Goal: Task Accomplishment & Management: Manage account settings

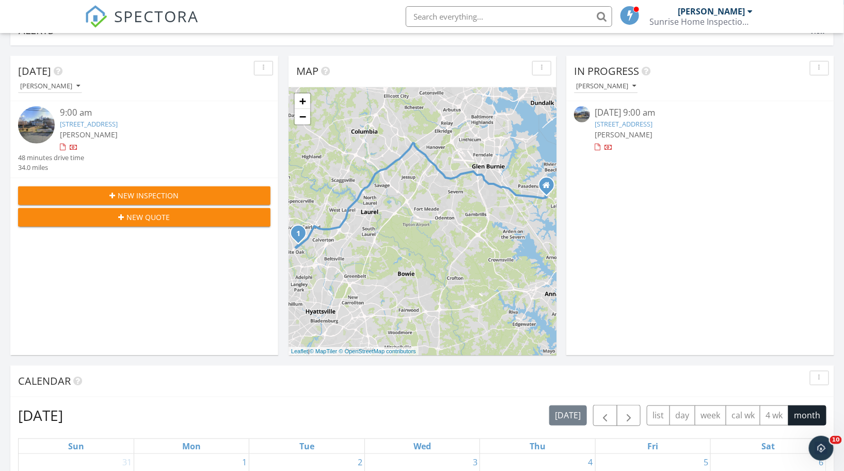
scroll to position [91, 0]
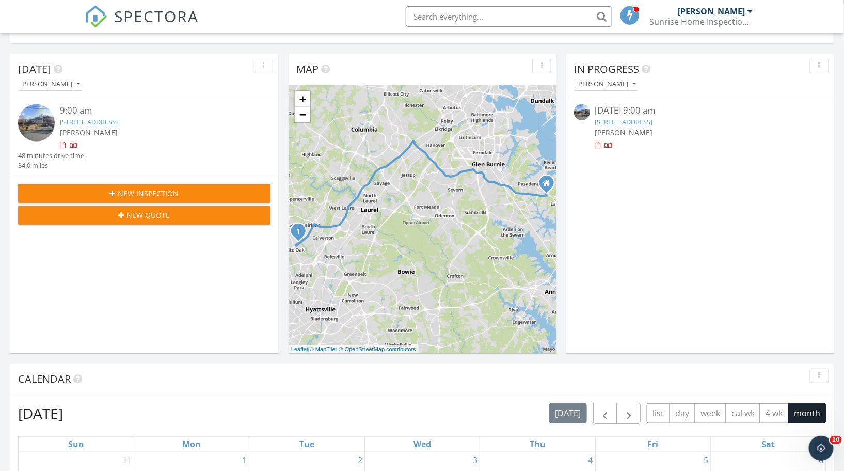
click at [108, 128] on span "[PERSON_NAME]" at bounding box center [89, 133] width 58 height 10
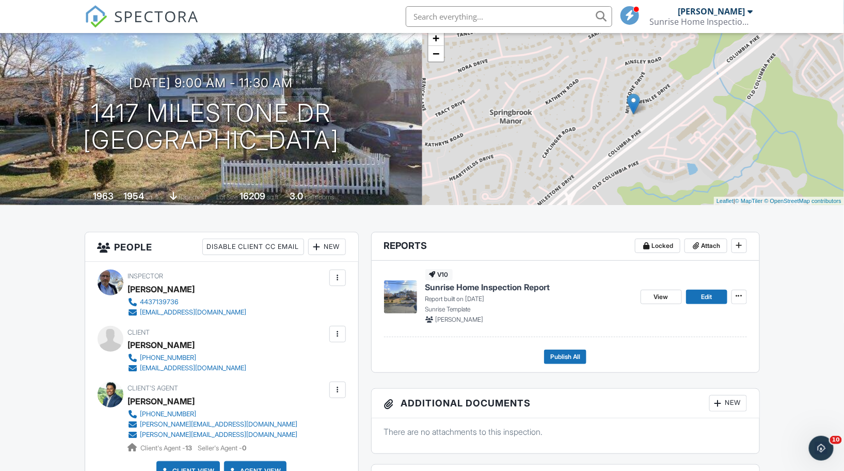
scroll to position [6783, 0]
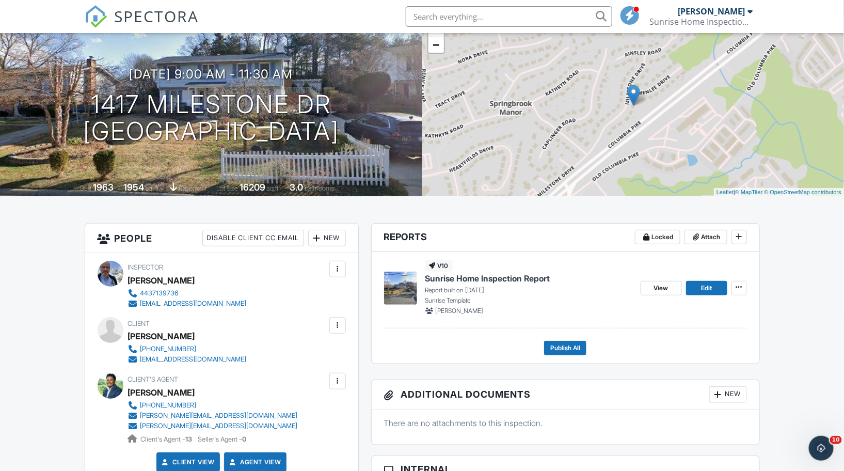
click at [157, 338] on div "[PERSON_NAME]" at bounding box center [161, 335] width 67 height 15
click at [161, 358] on div "[EMAIL_ADDRESS][DOMAIN_NAME]" at bounding box center [193, 359] width 106 height 8
click at [338, 323] on div at bounding box center [337, 325] width 10 height 10
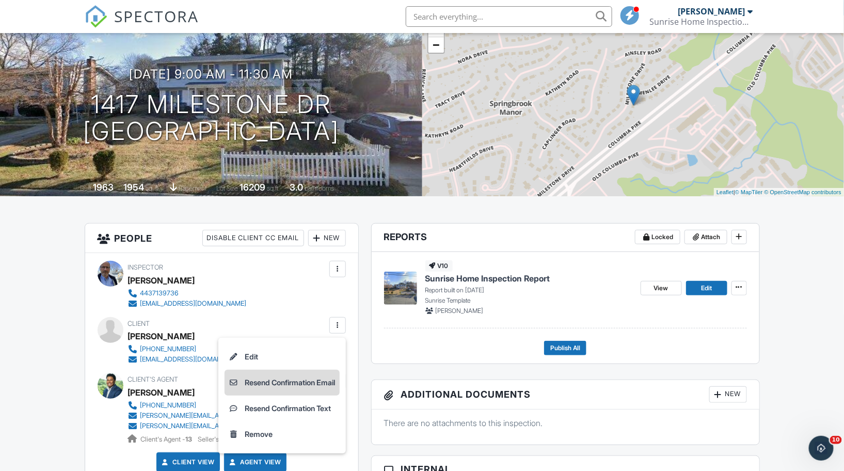
click at [263, 380] on li "Resend Confirmation Email" at bounding box center [282, 383] width 115 height 26
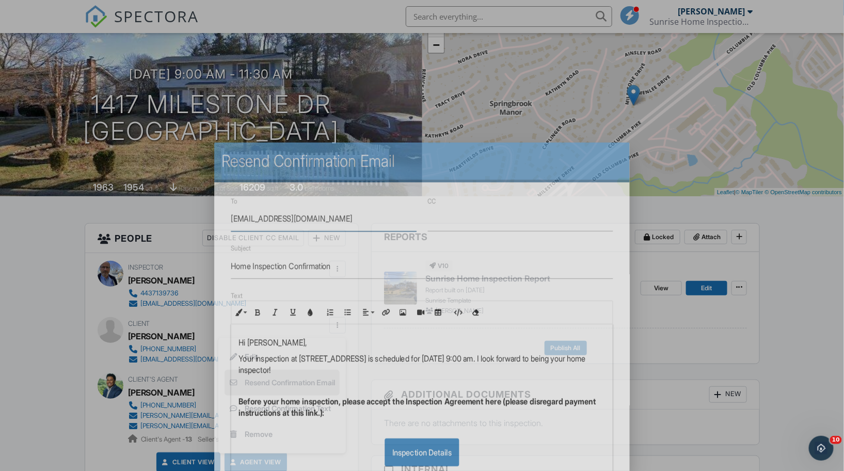
type textarea "[EMAIL_ADDRESS][DOMAIN_NAME]"
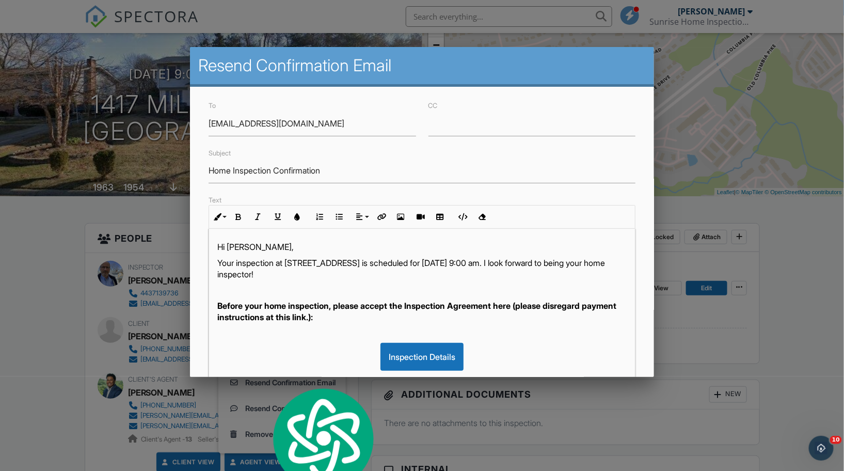
drag, startPoint x: 391, startPoint y: 274, endPoint x: 187, endPoint y: 264, distance: 203.6
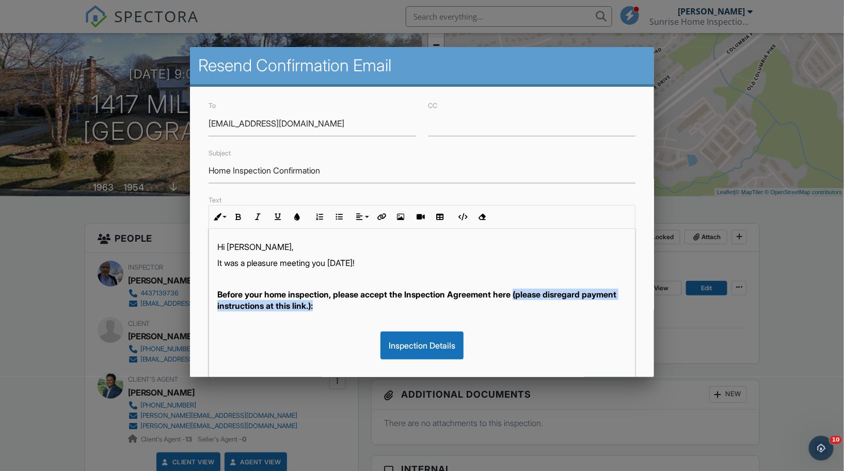
drag, startPoint x: 354, startPoint y: 306, endPoint x: 522, endPoint y: 295, distance: 168.2
click at [522, 295] on p "Before your home inspection, please accept the Inspection Agreement here (pleas…" at bounding box center [421, 300] width 409 height 23
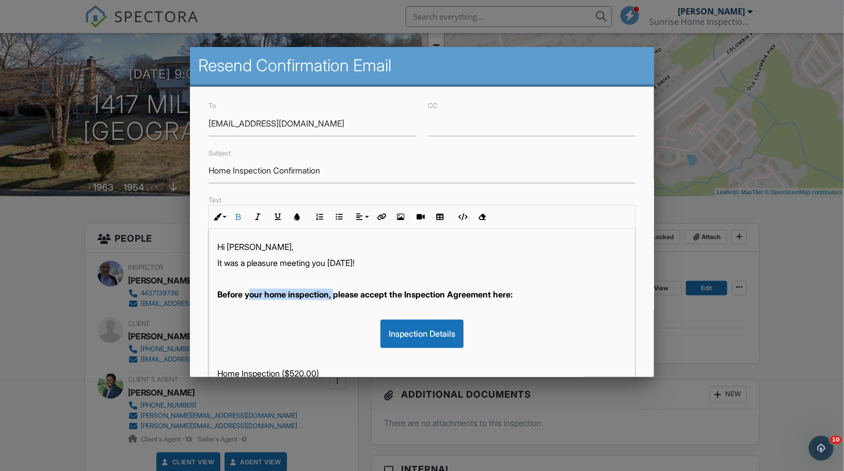
drag, startPoint x: 339, startPoint y: 293, endPoint x: 252, endPoint y: 293, distance: 86.7
click at [252, 293] on strong "Before your home inspection, please accept the Inspection Agreement here:" at bounding box center [364, 294] width 295 height 10
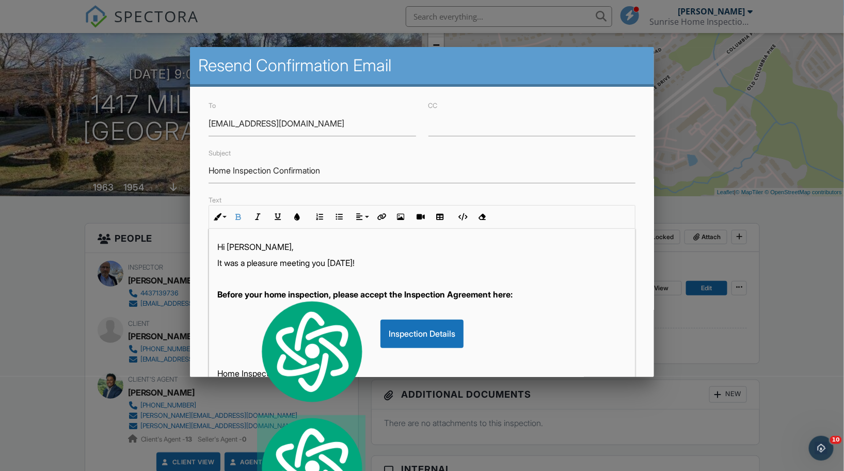
click at [343, 293] on strong "Before your home inspection, please accept the Inspection Agreement here:" at bounding box center [364, 294] width 295 height 10
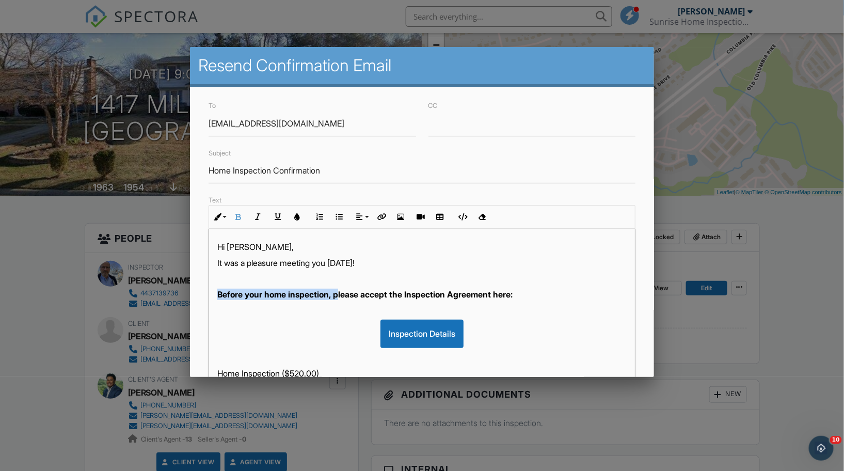
drag, startPoint x: 342, startPoint y: 294, endPoint x: 215, endPoint y: 296, distance: 127.0
click at [215, 296] on div "Hi Jose, It was a pleasure meeting you today! Before your home inspection, plea…" at bounding box center [422, 437] width 426 height 416
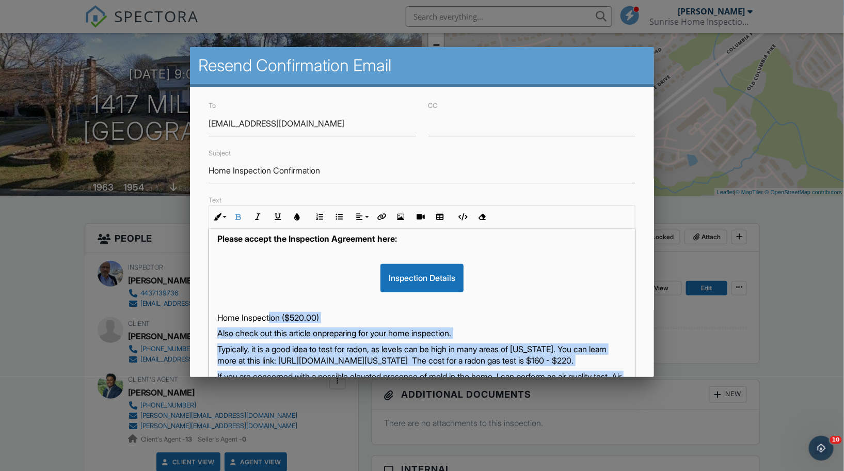
scroll to position [66, 0]
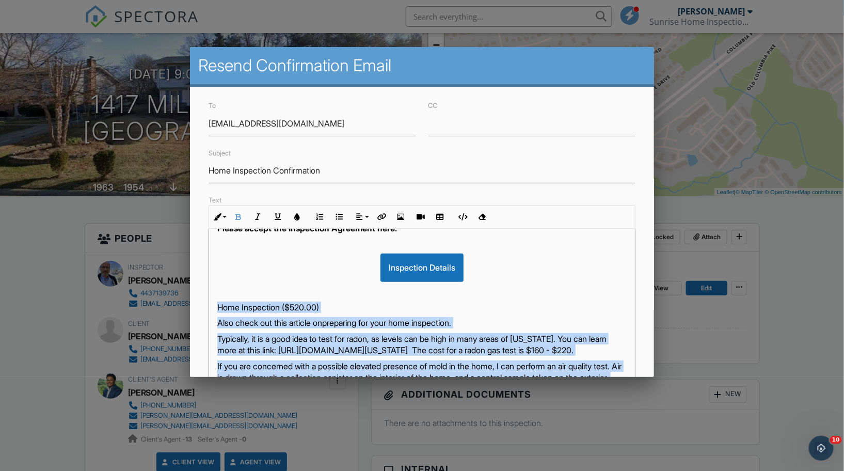
drag, startPoint x: 415, startPoint y: 333, endPoint x: 190, endPoint y: 308, distance: 226.5
click at [190, 308] on div "To dentist1018@gmail.com CC Subject Home Inspection Confirmation Text Inline St…" at bounding box center [422, 321] width 464 height 468
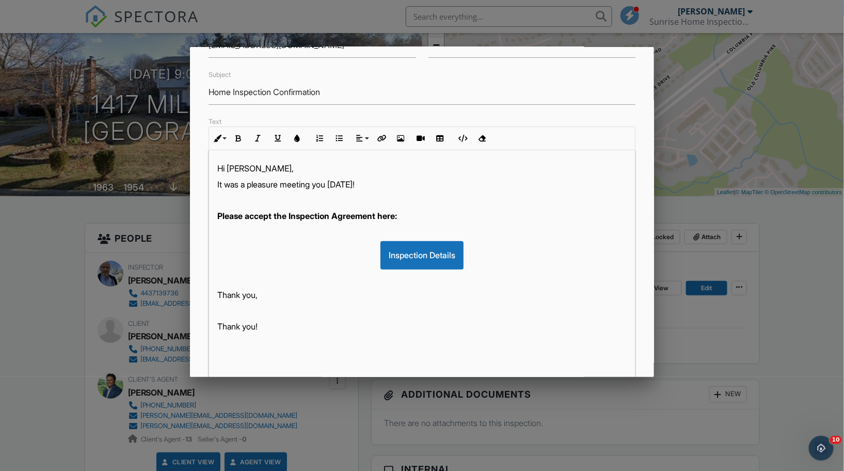
scroll to position [166, 0]
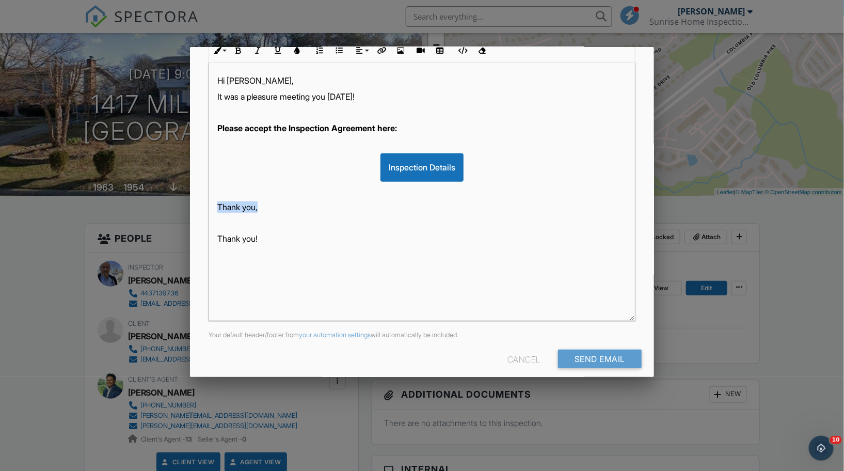
drag, startPoint x: 266, startPoint y: 209, endPoint x: 215, endPoint y: 208, distance: 51.1
click at [215, 208] on div "Hi Jose, It was a pleasure meeting you today! Please accept the Inspection Agre…" at bounding box center [422, 191] width 426 height 258
click at [583, 358] on input "Send Email" at bounding box center [600, 358] width 84 height 19
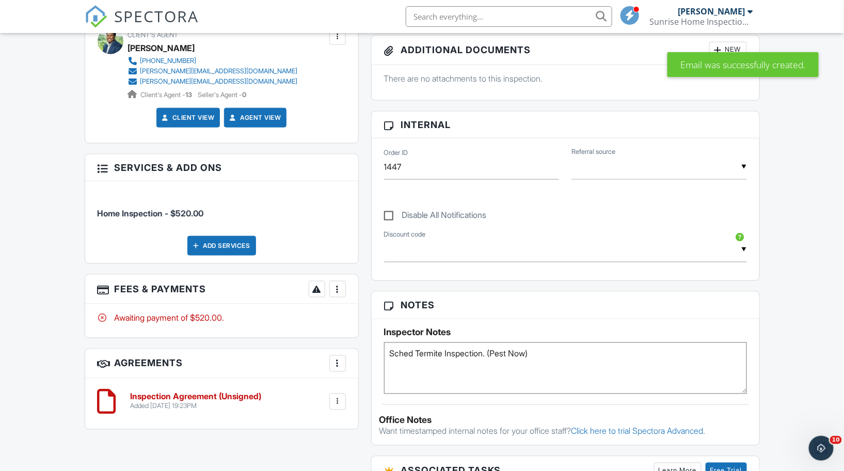
scroll to position [6783, 0]
click at [337, 288] on div at bounding box center [337, 289] width 10 height 10
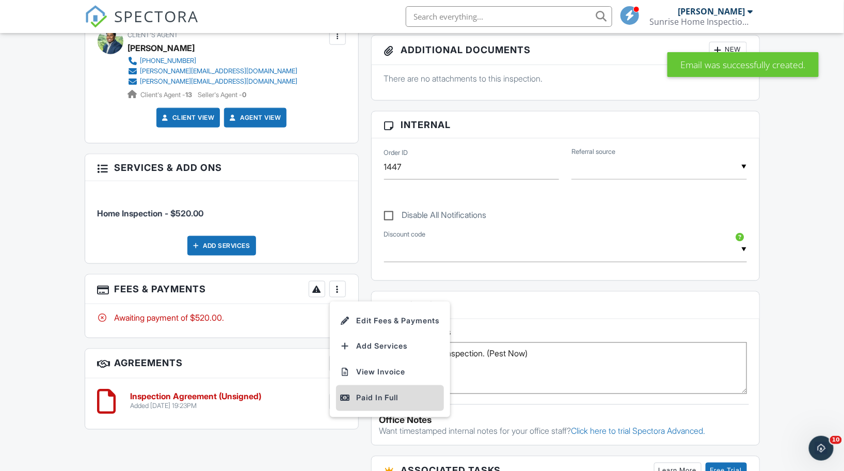
click at [365, 392] on div "Paid In Full" at bounding box center [390, 398] width 100 height 12
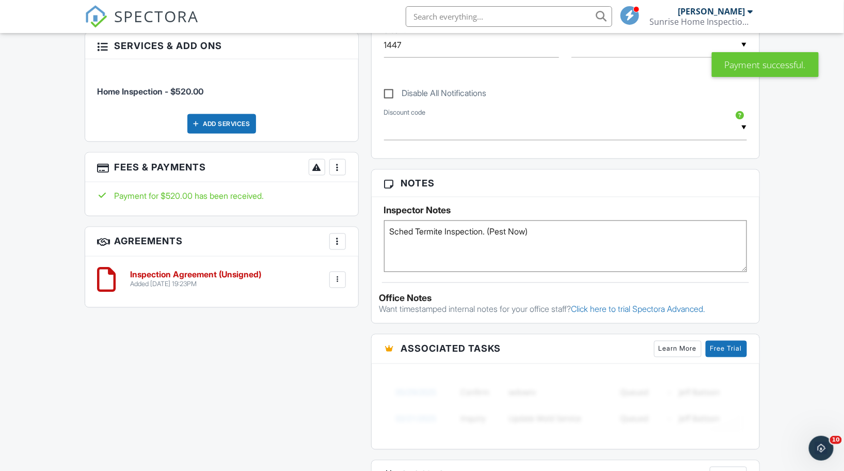
scroll to position [6783, 0]
click at [337, 166] on div at bounding box center [337, 167] width 10 height 10
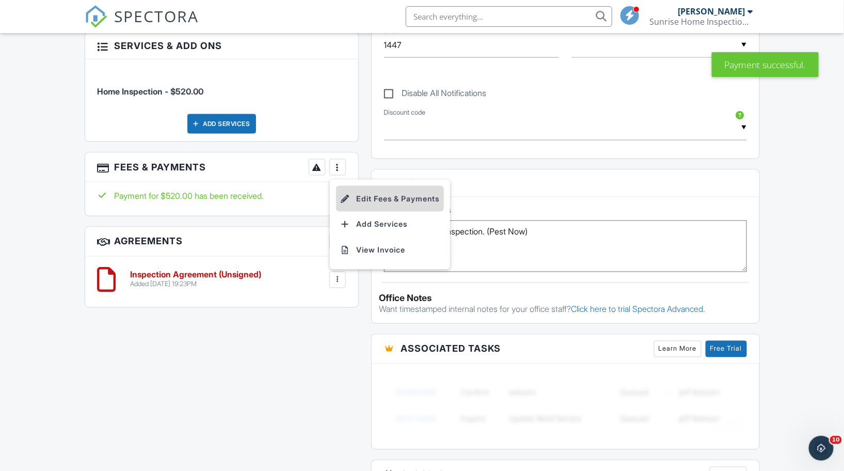
click at [365, 198] on li "Edit Fees & Payments" at bounding box center [390, 199] width 108 height 26
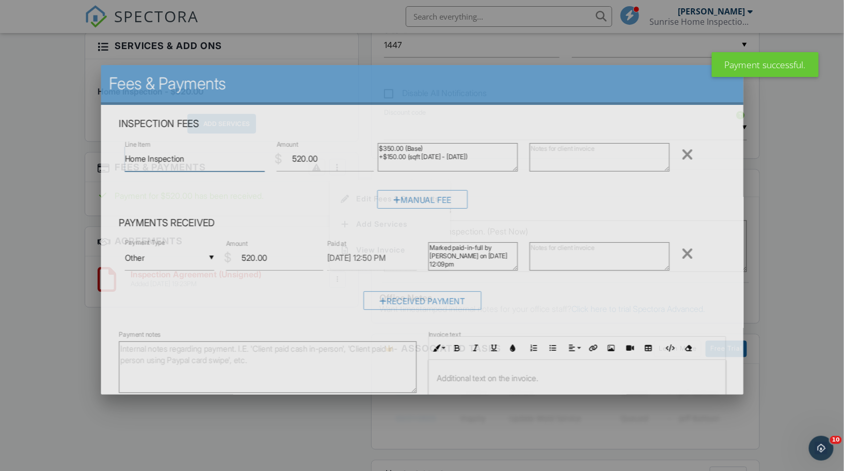
type textarea "Home Inspection"
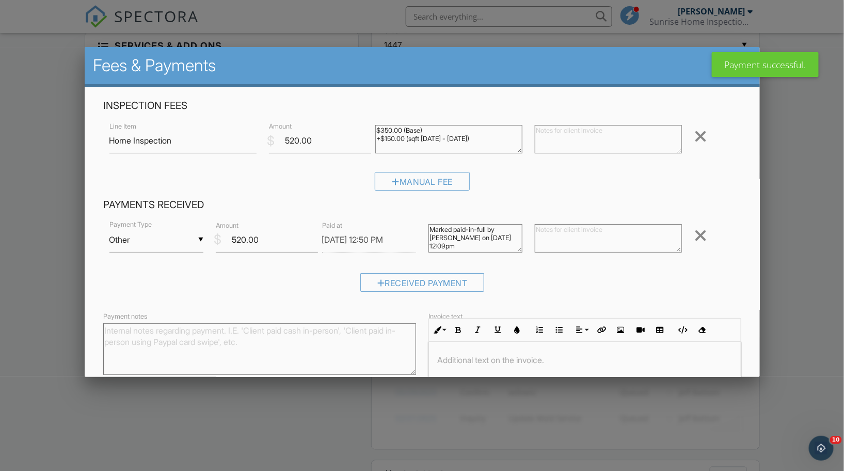
click at [138, 346] on textarea "Payment notes" at bounding box center [259, 349] width 313 height 52
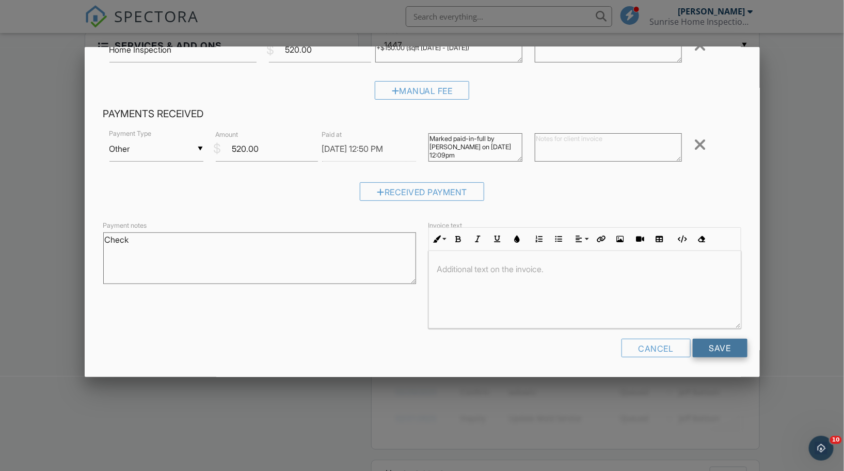
type textarea "Check"
click at [715, 347] on input "Save" at bounding box center [720, 348] width 55 height 19
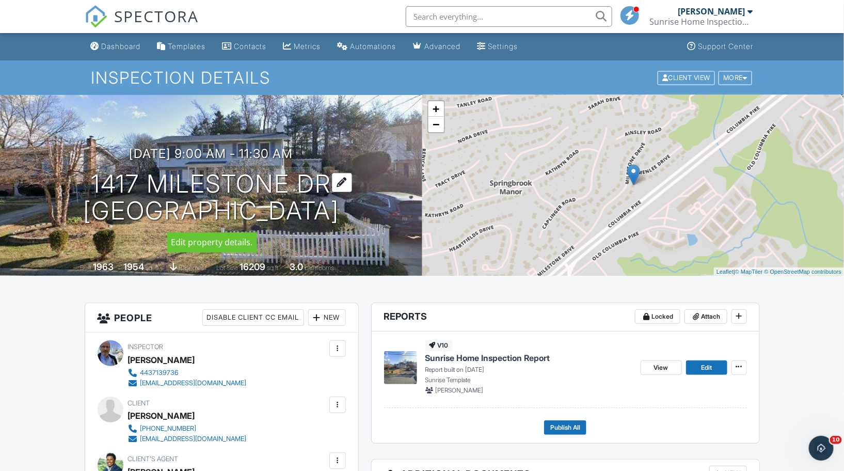
click at [352, 181] on div at bounding box center [342, 182] width 20 height 19
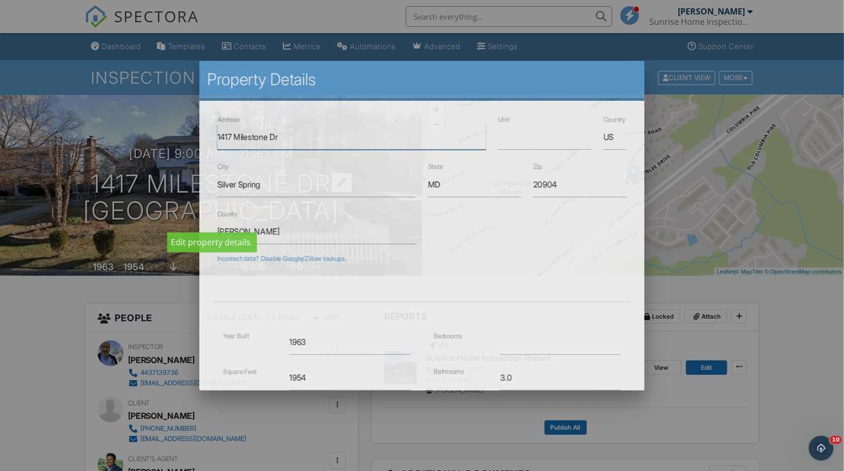
type textarea "1417 Milestone Dr"
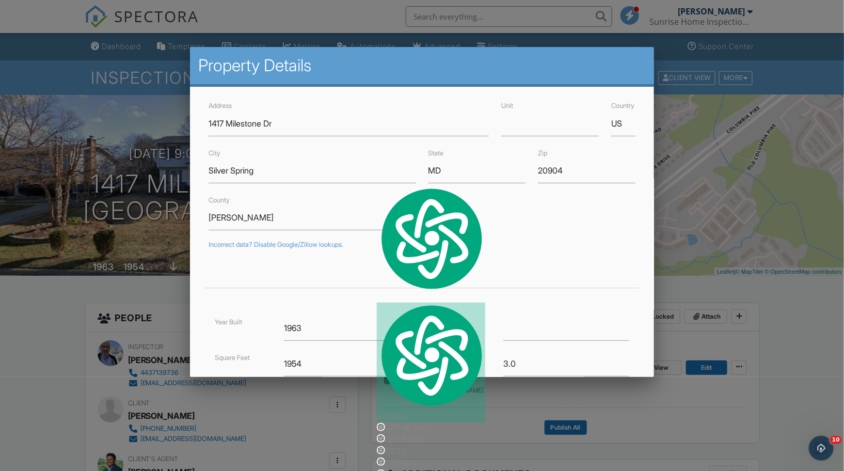
click at [690, 273] on div at bounding box center [422, 242] width 844 height 588
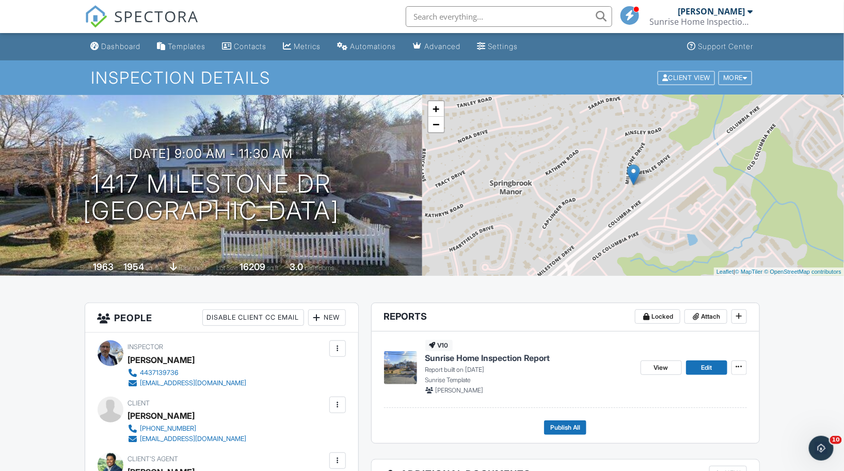
click at [497, 355] on span "Sunrise Home Inspection Report" at bounding box center [487, 357] width 125 height 11
